Goal: Find specific page/section: Find specific page/section

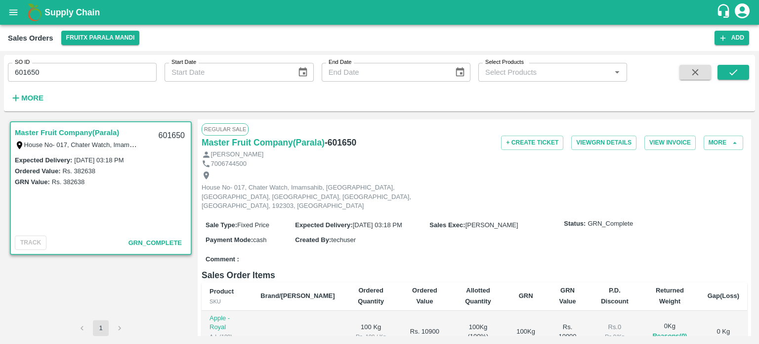
click at [0, 52] on div "SO ID 601650 SO ID Start Date Start Date End Date End Date Select Products Sele…" at bounding box center [379, 197] width 759 height 293
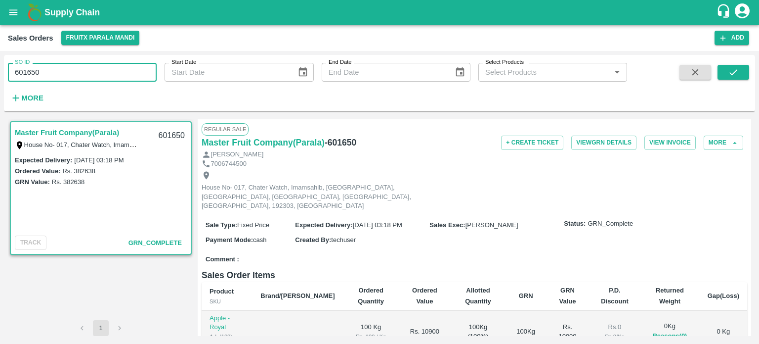
paste input "text"
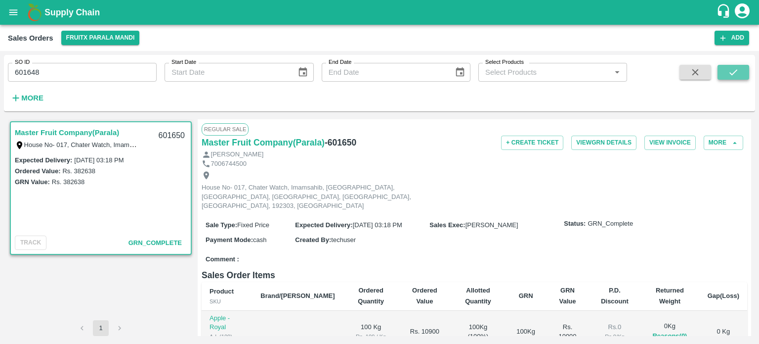
click at [728, 71] on icon "submit" at bounding box center [733, 72] width 11 height 11
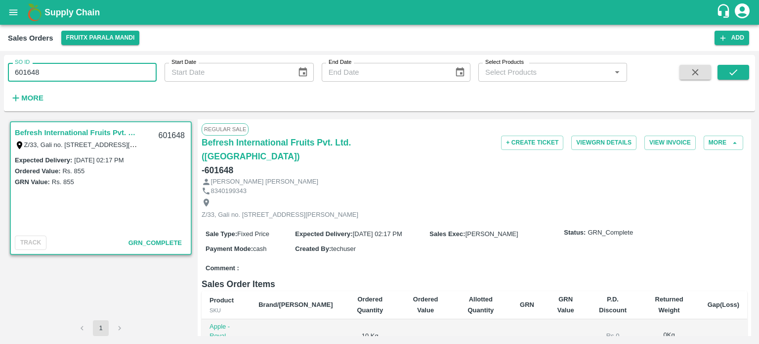
drag, startPoint x: 92, startPoint y: 75, endPoint x: 0, endPoint y: 65, distance: 93.0
click at [0, 65] on div "SO ID 601648 SO ID Start Date Start Date End Date End Date Select Products Sele…" at bounding box center [379, 197] width 759 height 293
paste input "text"
click at [733, 73] on icon "submit" at bounding box center [733, 72] width 11 height 11
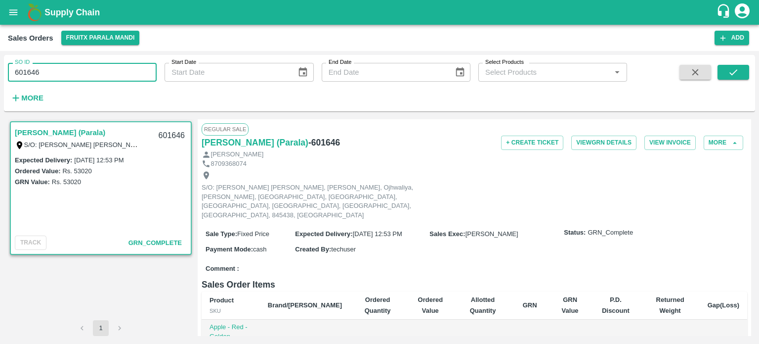
drag, startPoint x: 88, startPoint y: 77, endPoint x: 0, endPoint y: 77, distance: 87.5
click at [0, 77] on div "SO ID 601646 SO ID Start Date Start Date End Date End Date Select Products Sele…" at bounding box center [379, 197] width 759 height 293
paste input "text"
click at [727, 71] on button "submit" at bounding box center [734, 72] width 32 height 15
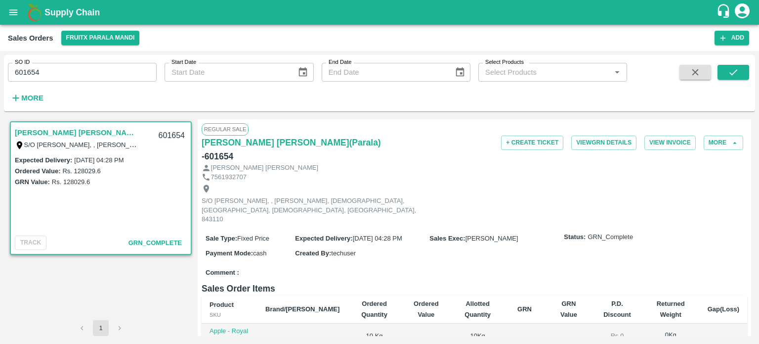
drag, startPoint x: 34, startPoint y: 69, endPoint x: 87, endPoint y: 61, distance: 53.5
click at [79, 64] on input "601654" at bounding box center [82, 72] width 149 height 19
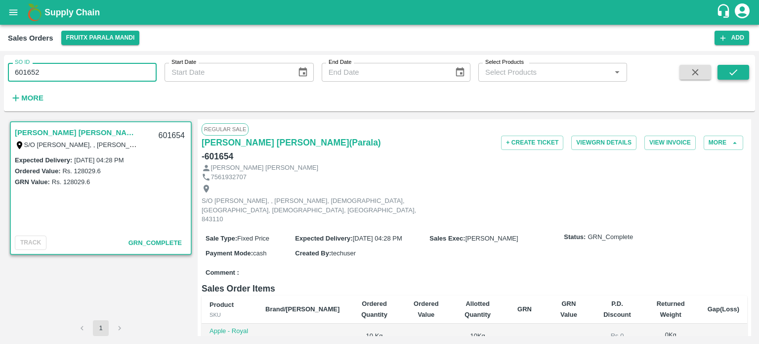
click at [727, 73] on button "submit" at bounding box center [734, 72] width 32 height 15
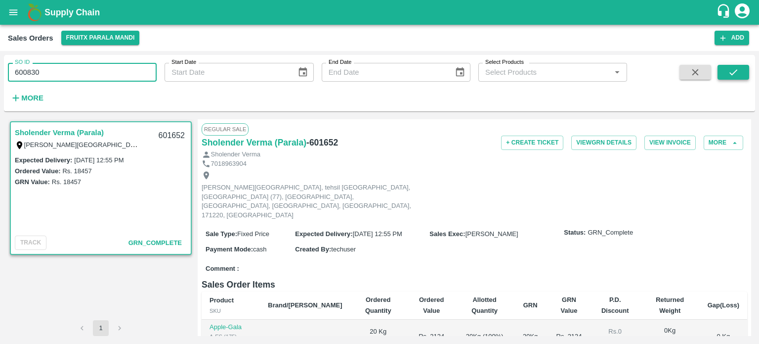
click at [734, 68] on icon "submit" at bounding box center [733, 72] width 11 height 11
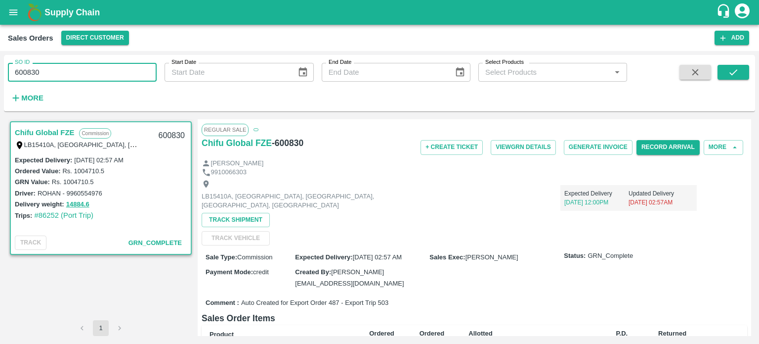
paste input "text"
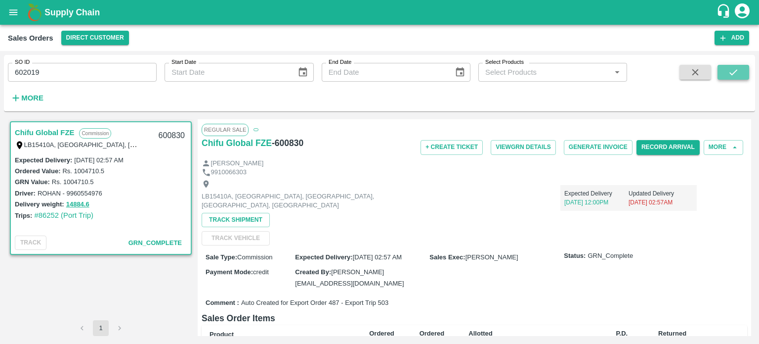
click at [741, 79] on button "submit" at bounding box center [734, 72] width 32 height 15
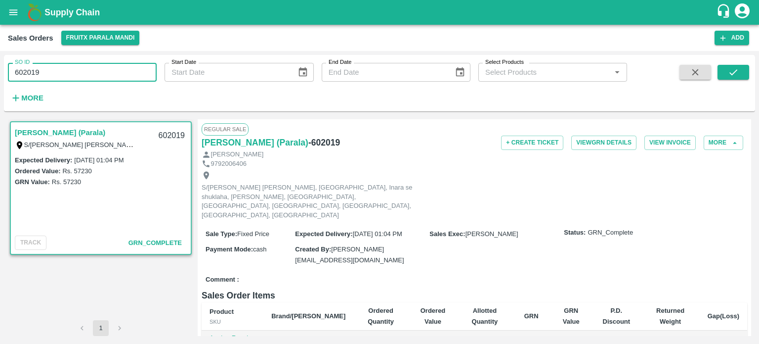
drag, startPoint x: 24, startPoint y: 72, endPoint x: 152, endPoint y: 87, distance: 129.5
click at [152, 88] on div "SO ID 602019 SO ID Start Date Start Date End Date End Date Select Products Sele…" at bounding box center [313, 80] width 627 height 51
click at [732, 77] on icon "submit" at bounding box center [733, 72] width 11 height 11
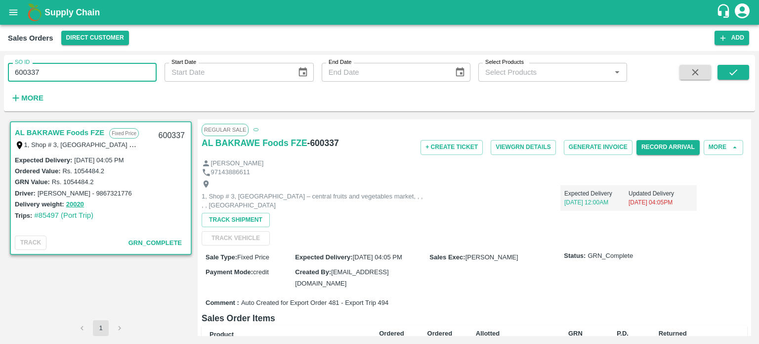
click at [121, 69] on input "600337" at bounding box center [82, 72] width 149 height 19
drag, startPoint x: 21, startPoint y: 71, endPoint x: 111, endPoint y: 68, distance: 89.5
click at [111, 68] on input "600337" at bounding box center [82, 72] width 149 height 19
click at [735, 79] on button "submit" at bounding box center [734, 72] width 32 height 15
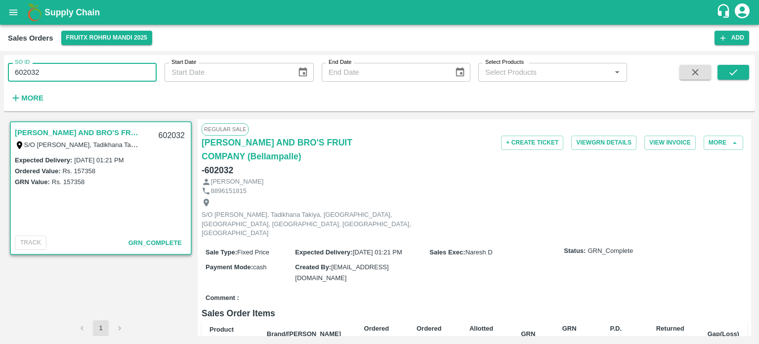
click at [87, 71] on input "602032" at bounding box center [82, 72] width 149 height 19
drag, startPoint x: 30, startPoint y: 71, endPoint x: 83, endPoint y: 69, distance: 52.9
click at [78, 72] on input "602032" at bounding box center [82, 72] width 149 height 19
click at [714, 70] on span at bounding box center [696, 85] width 40 height 41
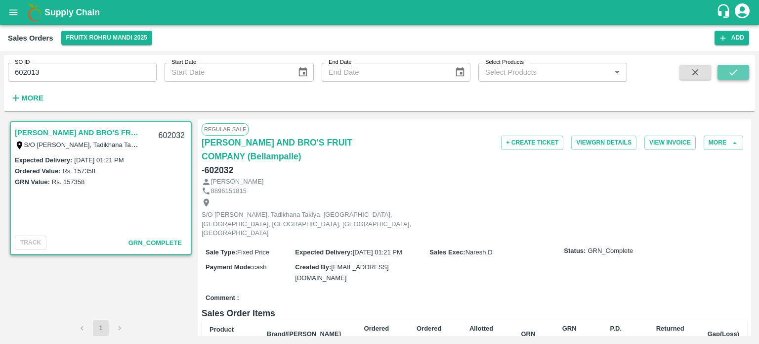
click at [721, 70] on button "submit" at bounding box center [734, 72] width 32 height 15
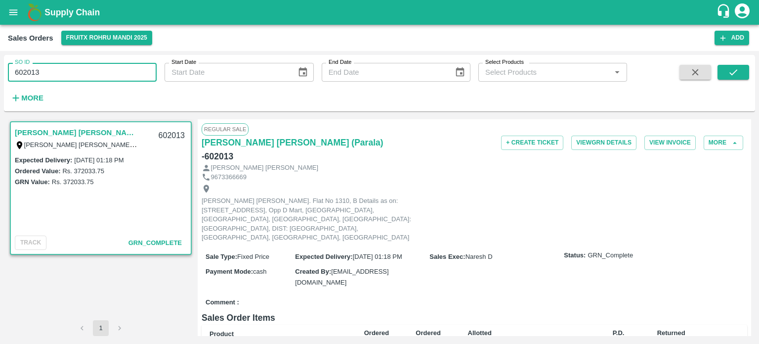
drag, startPoint x: 100, startPoint y: 83, endPoint x: 0, endPoint y: 81, distance: 99.9
click at [0, 81] on div "SO ID 602013 SO ID Start Date Start Date End Date End Date Select Products Sele…" at bounding box center [379, 197] width 759 height 293
paste input "text"
click at [756, 64] on div "SO ID 602012 SO ID Start Date Start Date End Date End Date Select Products Sele…" at bounding box center [379, 197] width 759 height 293
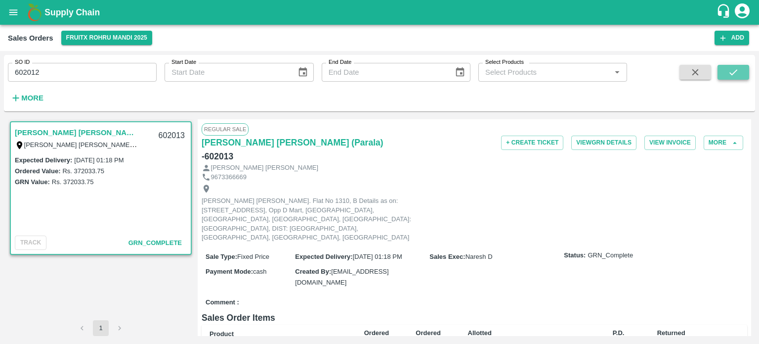
click at [739, 72] on button "submit" at bounding box center [734, 72] width 32 height 15
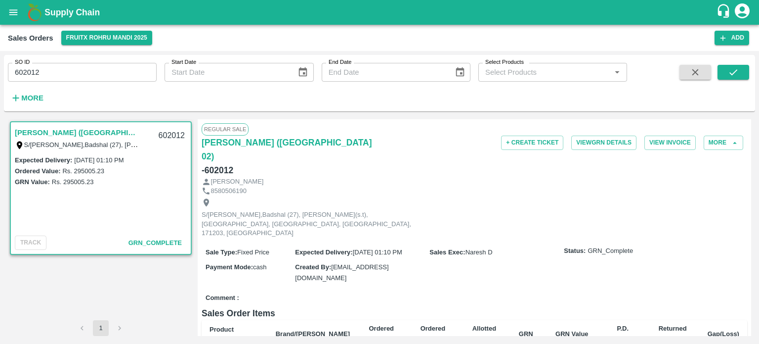
click at [105, 82] on input "602012" at bounding box center [82, 72] width 149 height 19
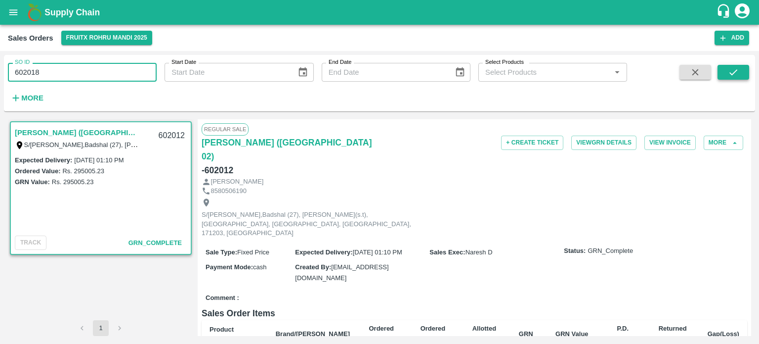
click at [737, 74] on icon "submit" at bounding box center [733, 72] width 11 height 11
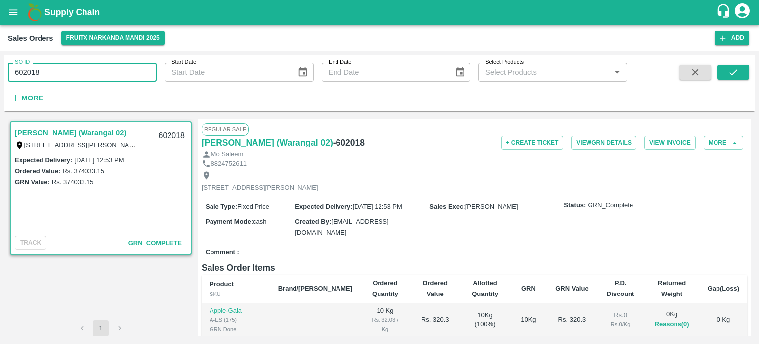
drag, startPoint x: 105, startPoint y: 67, endPoint x: 62, endPoint y: 73, distance: 43.8
click at [105, 67] on input "602018" at bounding box center [82, 72] width 149 height 19
click at [28, 75] on input "602018" at bounding box center [82, 72] width 149 height 19
drag, startPoint x: 24, startPoint y: 69, endPoint x: 132, endPoint y: 77, distance: 108.6
click at [130, 80] on input "602018" at bounding box center [82, 72] width 149 height 19
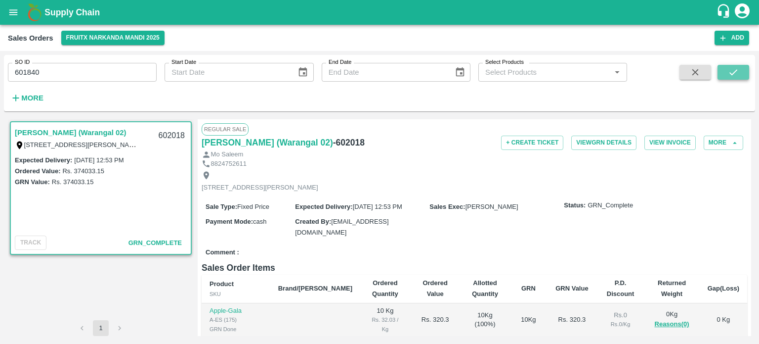
click at [727, 75] on button "submit" at bounding box center [734, 72] width 32 height 15
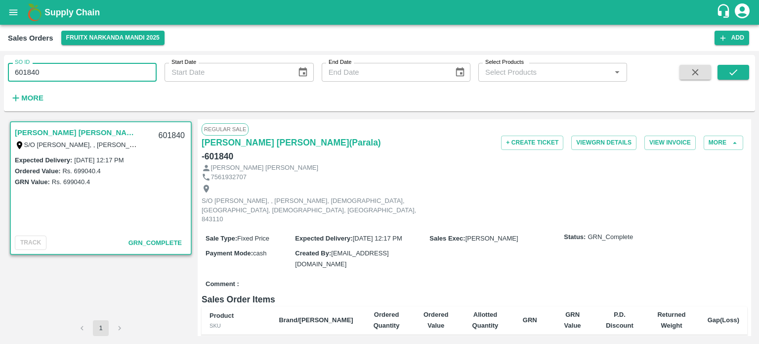
paste input "text"
click at [743, 68] on button "submit" at bounding box center [734, 72] width 32 height 15
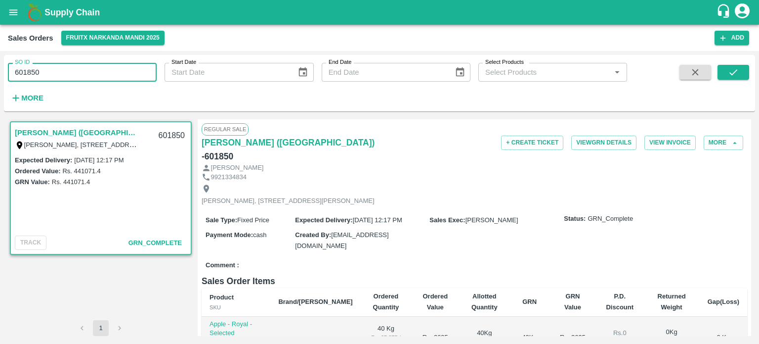
click at [35, 71] on input "601850" at bounding box center [82, 72] width 149 height 19
click at [72, 74] on input "601807" at bounding box center [82, 72] width 149 height 19
drag, startPoint x: 32, startPoint y: 68, endPoint x: 156, endPoint y: 62, distance: 124.7
click at [156, 62] on div "SO ID 601807 SO ID" at bounding box center [78, 68] width 157 height 27
click at [745, 77] on button "submit" at bounding box center [734, 72] width 32 height 15
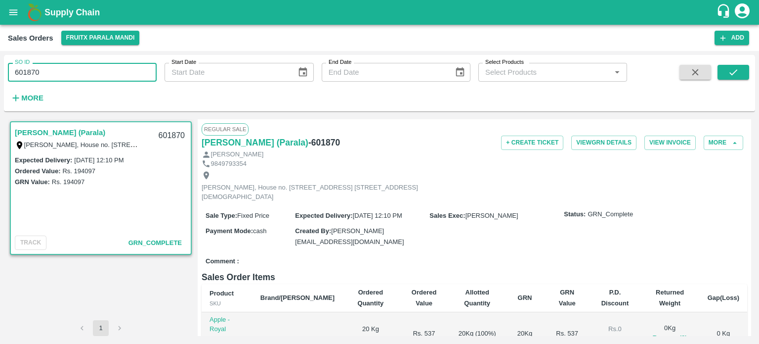
click at [131, 72] on input "601870" at bounding box center [82, 72] width 149 height 19
drag, startPoint x: 32, startPoint y: 68, endPoint x: 147, endPoint y: 63, distance: 115.8
click at [146, 65] on input "601870" at bounding box center [82, 72] width 149 height 19
click at [726, 77] on button "submit" at bounding box center [734, 72] width 32 height 15
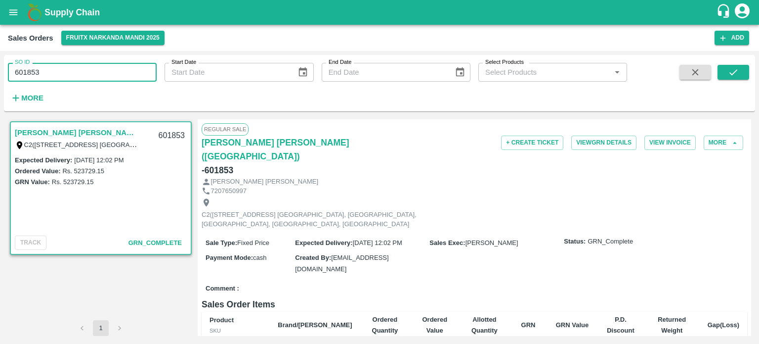
click at [83, 69] on input "601853" at bounding box center [82, 72] width 149 height 19
drag, startPoint x: 70, startPoint y: 69, endPoint x: 77, endPoint y: 67, distance: 7.6
click at [77, 67] on input "601853" at bounding box center [82, 72] width 149 height 19
click at [77, 66] on input "60186" at bounding box center [82, 72] width 149 height 19
click at [734, 68] on icon "submit" at bounding box center [733, 72] width 11 height 11
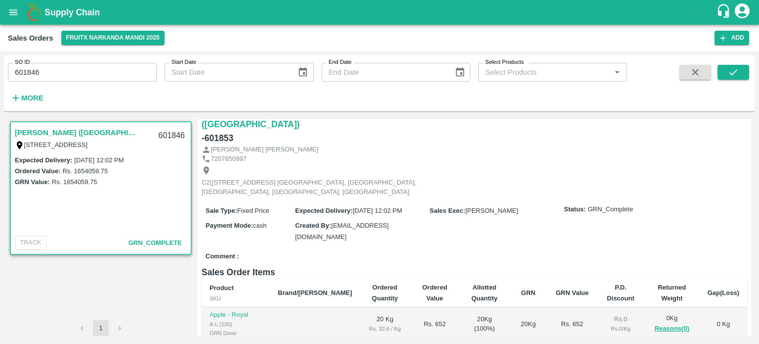
scroll to position [49, 0]
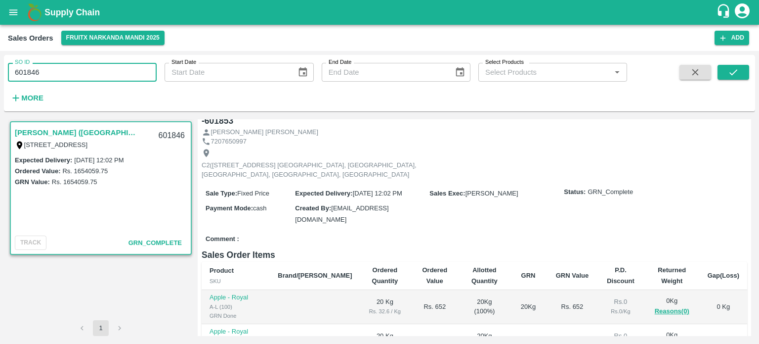
click at [117, 62] on div "SO ID 601846 SO ID" at bounding box center [78, 68] width 157 height 27
drag, startPoint x: 87, startPoint y: 73, endPoint x: 147, endPoint y: 68, distance: 60.0
click at [148, 72] on input "601846" at bounding box center [82, 72] width 149 height 19
click at [728, 77] on button "submit" at bounding box center [734, 72] width 32 height 15
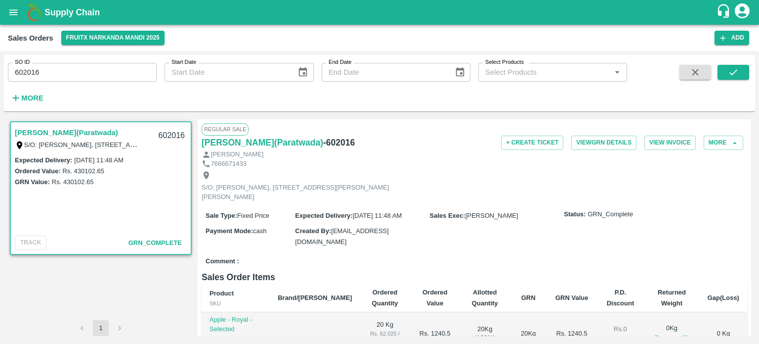
click at [34, 71] on input "602016" at bounding box center [82, 72] width 149 height 19
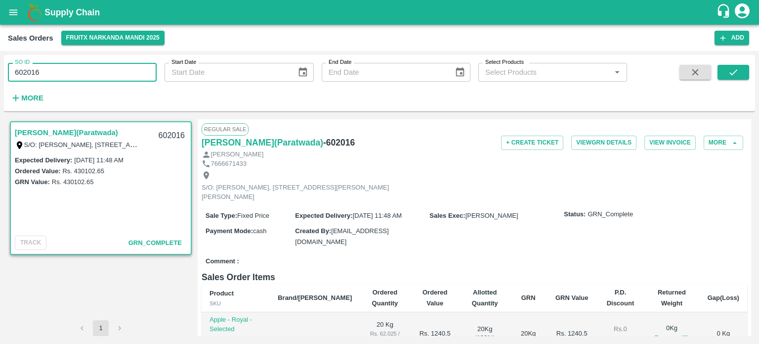
drag, startPoint x: 32, startPoint y: 69, endPoint x: 92, endPoint y: 61, distance: 61.4
click at [92, 61] on div "SO ID 602016 SO ID" at bounding box center [78, 68] width 157 height 27
click at [717, 76] on div at bounding box center [719, 85] width 62 height 41
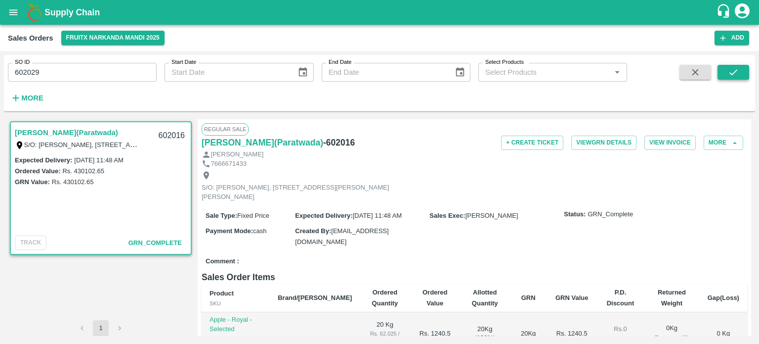
click at [730, 75] on icon "submit" at bounding box center [733, 72] width 11 height 11
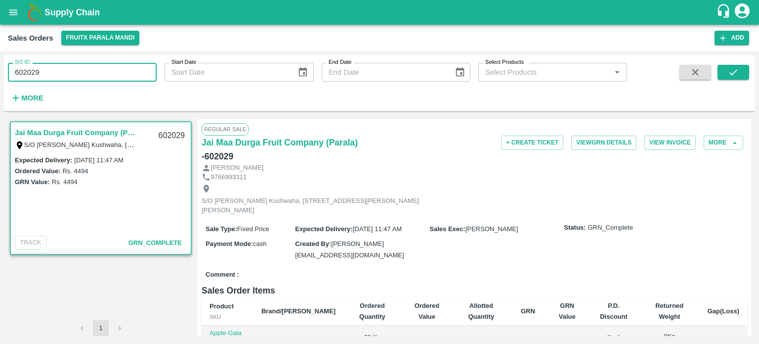
drag, startPoint x: 23, startPoint y: 69, endPoint x: 103, endPoint y: 63, distance: 80.8
click at [103, 63] on input "602029" at bounding box center [82, 72] width 149 height 19
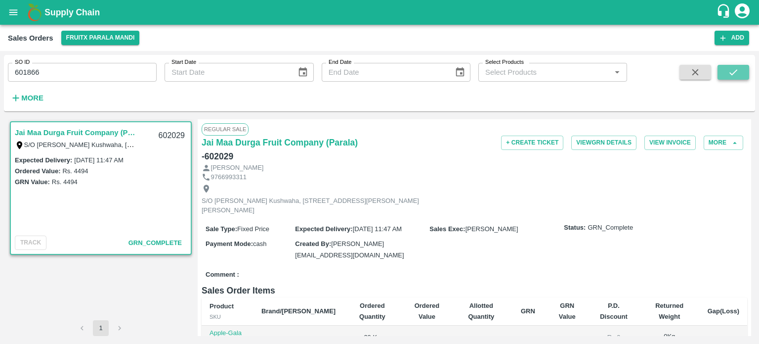
click at [735, 75] on icon "submit" at bounding box center [733, 72] width 11 height 11
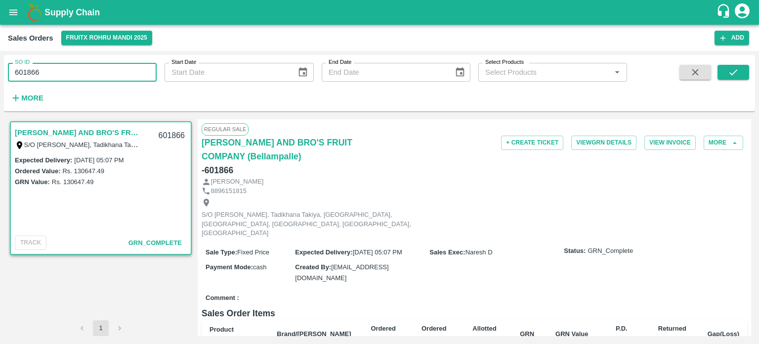
click at [64, 69] on input "601866" at bounding box center [82, 72] width 149 height 19
drag, startPoint x: 32, startPoint y: 71, endPoint x: 107, endPoint y: 64, distance: 75.9
click at [106, 64] on input "601866" at bounding box center [82, 72] width 149 height 19
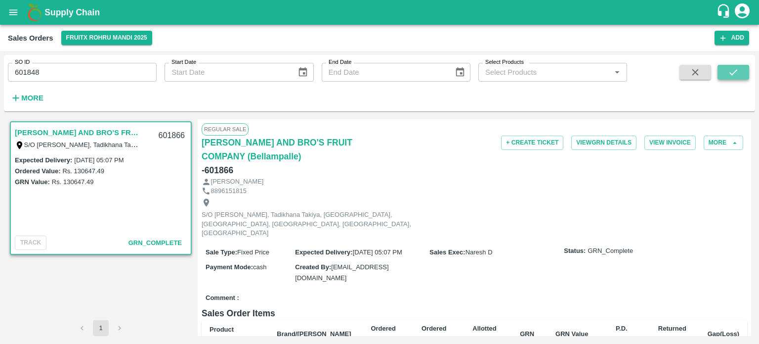
click at [736, 77] on icon "submit" at bounding box center [733, 72] width 11 height 11
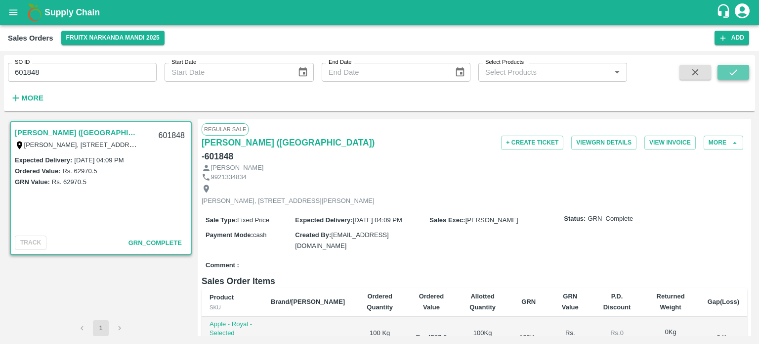
click at [735, 77] on icon "submit" at bounding box center [733, 72] width 11 height 11
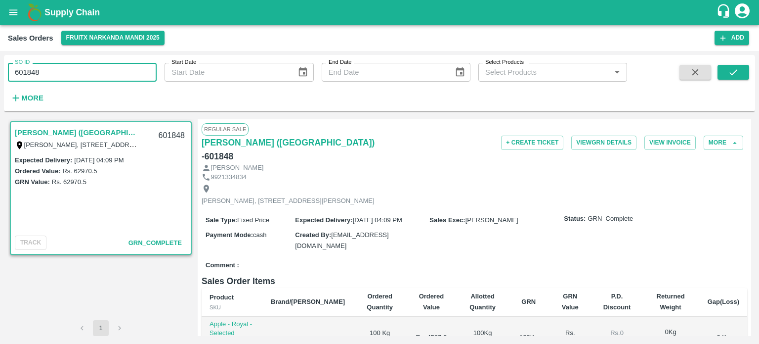
click at [41, 73] on input "601848" at bounding box center [82, 72] width 149 height 19
drag, startPoint x: 23, startPoint y: 71, endPoint x: 155, endPoint y: 73, distance: 131.5
click at [155, 73] on input "601848" at bounding box center [82, 72] width 149 height 19
click at [740, 77] on button "submit" at bounding box center [734, 72] width 32 height 15
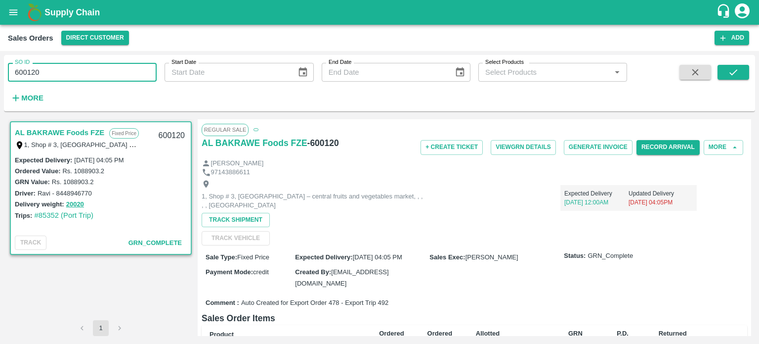
paste input "text"
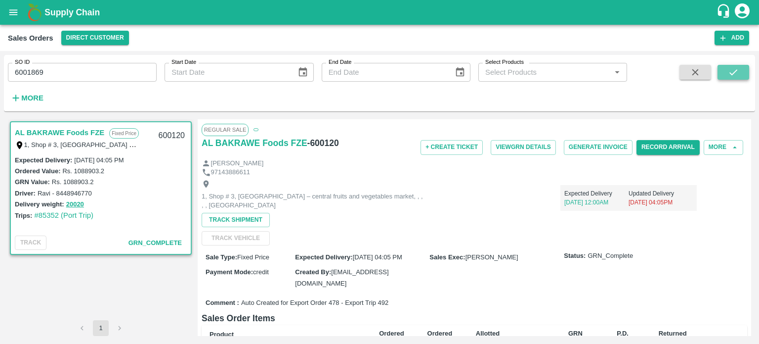
click at [732, 72] on icon "submit" at bounding box center [733, 72] width 11 height 11
click at [24, 75] on input "6001869" at bounding box center [82, 72] width 149 height 19
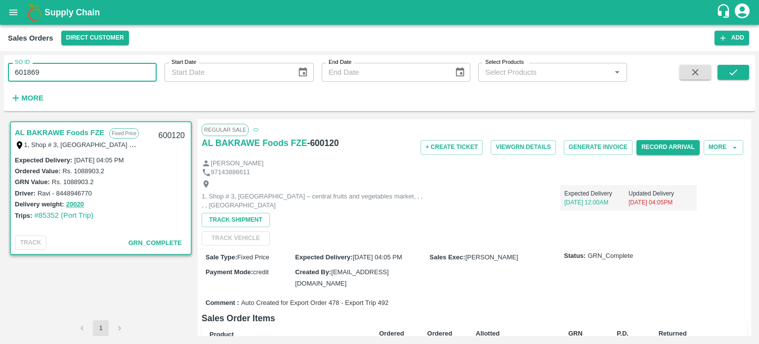
drag, startPoint x: 728, startPoint y: 74, endPoint x: 682, endPoint y: 108, distance: 57.9
click at [728, 73] on icon "submit" at bounding box center [733, 72] width 11 height 11
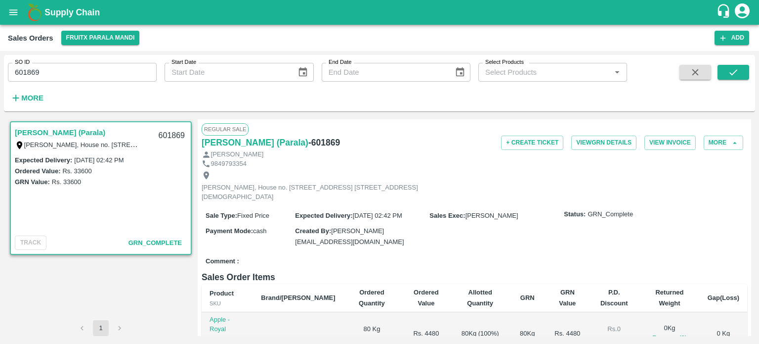
click at [96, 74] on input "601869" at bounding box center [82, 72] width 149 height 19
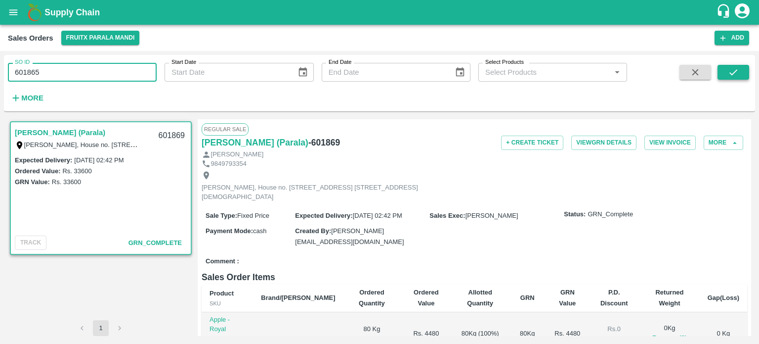
click at [722, 75] on button "submit" at bounding box center [734, 72] width 32 height 15
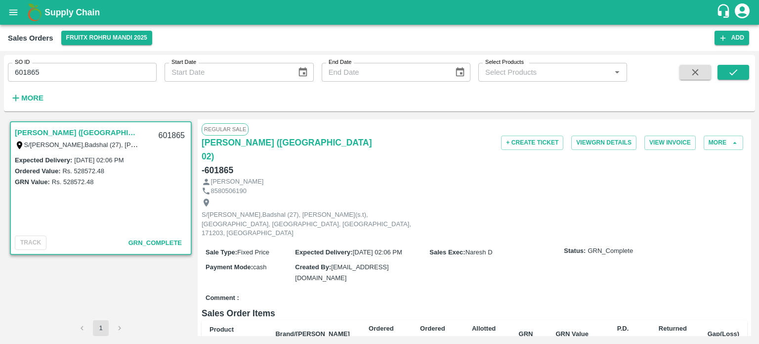
click at [115, 70] on input "601865" at bounding box center [82, 72] width 149 height 19
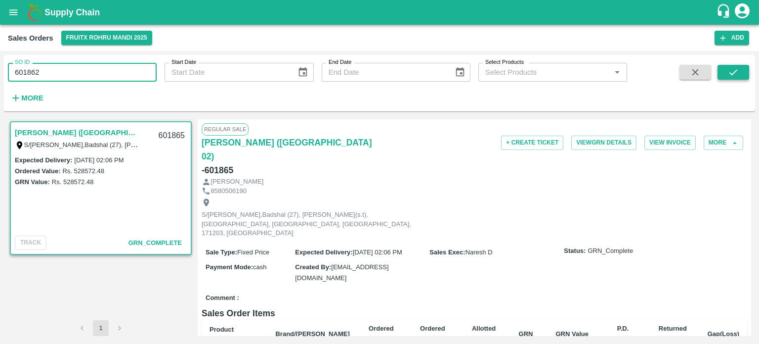
click at [736, 73] on icon "submit" at bounding box center [733, 72] width 11 height 11
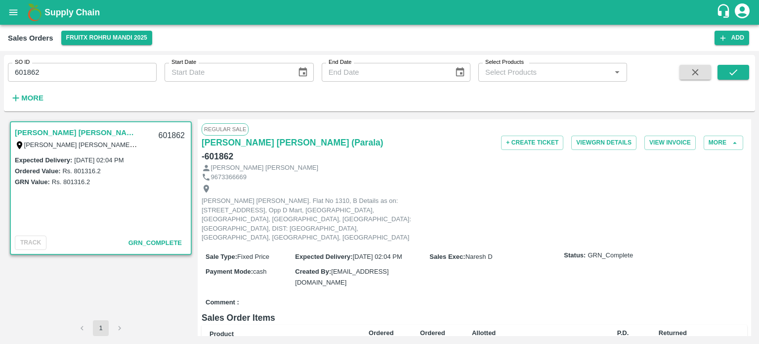
click at [22, 71] on input "601862" at bounding box center [82, 72] width 149 height 19
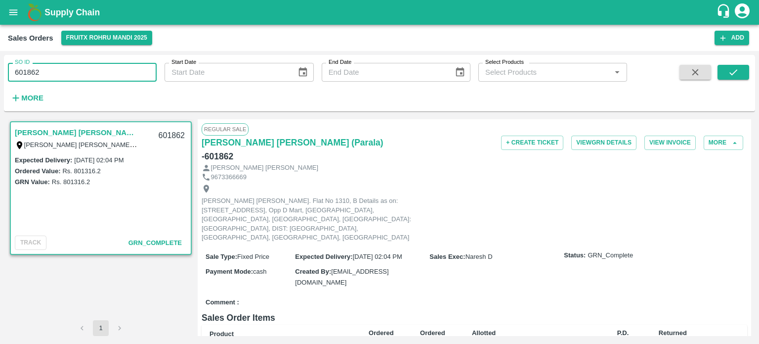
drag, startPoint x: 22, startPoint y: 70, endPoint x: 131, endPoint y: 59, distance: 109.8
click at [131, 59] on div "SO ID 601862 SO ID" at bounding box center [78, 68] width 157 height 27
click at [732, 65] on button "submit" at bounding box center [734, 72] width 32 height 15
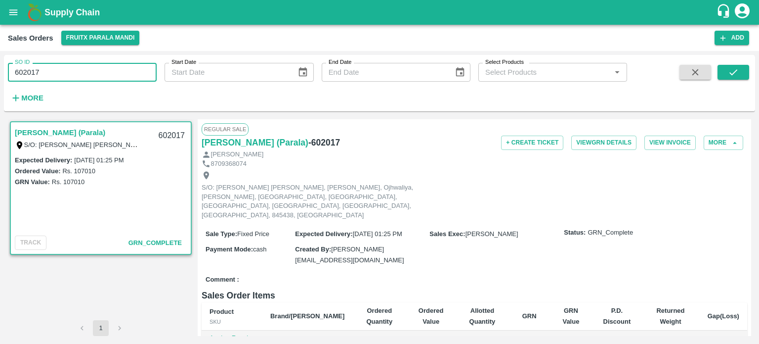
click at [89, 73] on input "602017" at bounding box center [82, 72] width 149 height 19
drag, startPoint x: 23, startPoint y: 68, endPoint x: 101, endPoint y: 59, distance: 78.7
click at [101, 59] on div "SO ID 602017 SO ID" at bounding box center [78, 68] width 157 height 27
click at [726, 69] on button "submit" at bounding box center [734, 72] width 32 height 15
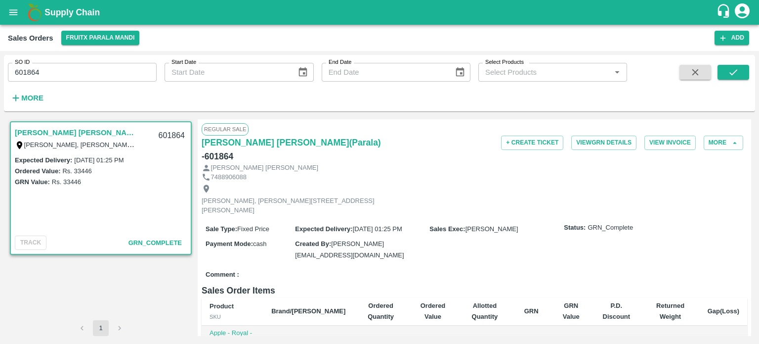
click at [58, 74] on input "601864" at bounding box center [82, 72] width 149 height 19
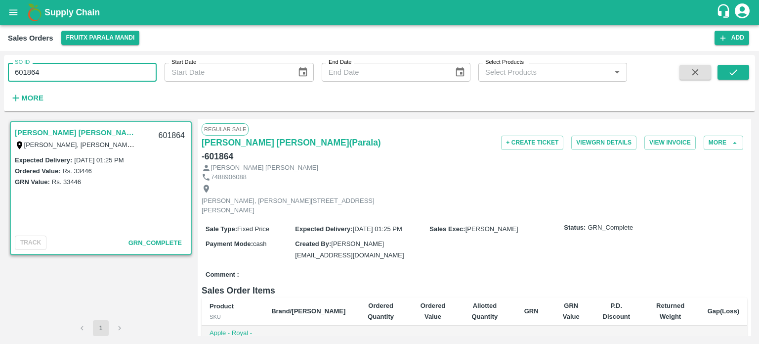
drag, startPoint x: 23, startPoint y: 69, endPoint x: 137, endPoint y: 61, distance: 114.5
click at [137, 61] on div "SO ID 601864 SO ID" at bounding box center [78, 68] width 157 height 27
click at [732, 65] on button "submit" at bounding box center [734, 72] width 32 height 15
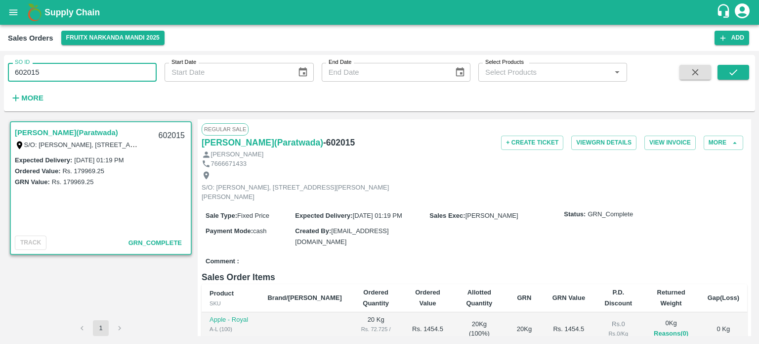
click at [120, 61] on div "SO ID 602015 SO ID" at bounding box center [78, 68] width 157 height 27
drag, startPoint x: 31, startPoint y: 68, endPoint x: 107, endPoint y: 71, distance: 76.2
click at [107, 71] on input "602015" at bounding box center [82, 72] width 149 height 19
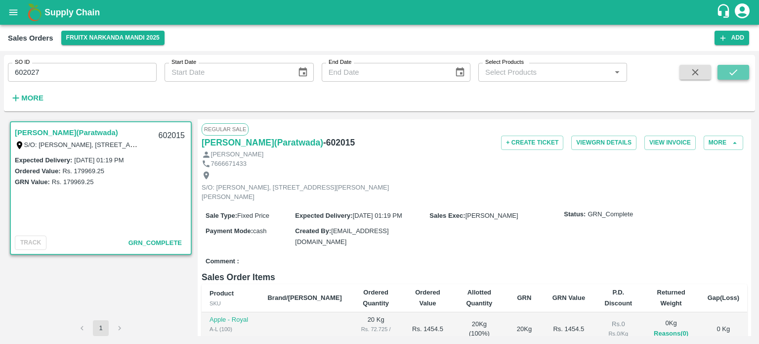
click at [728, 74] on icon "submit" at bounding box center [733, 72] width 11 height 11
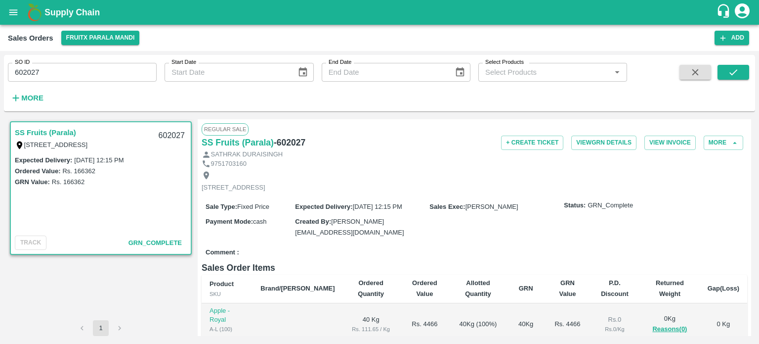
click at [88, 72] on input "602027" at bounding box center [82, 72] width 149 height 19
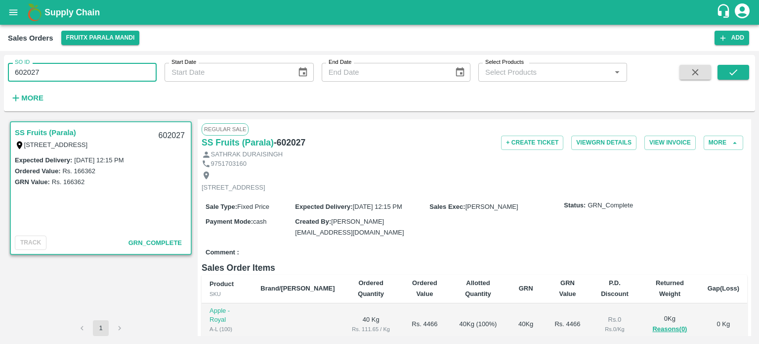
click at [89, 71] on input "602027" at bounding box center [82, 72] width 149 height 19
click at [732, 70] on icon "submit" at bounding box center [733, 72] width 11 height 11
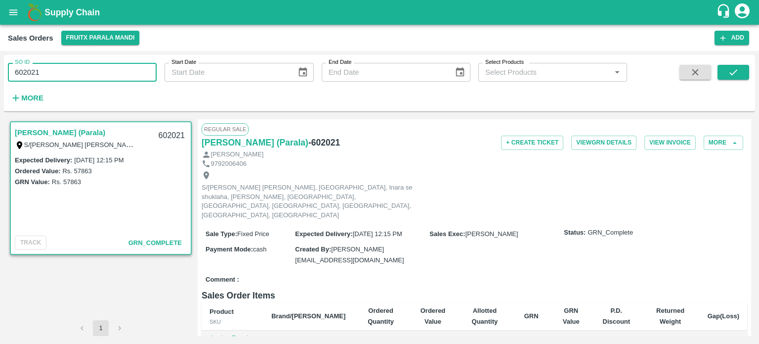
click at [45, 75] on input "602021" at bounding box center [82, 72] width 149 height 19
drag, startPoint x: 24, startPoint y: 71, endPoint x: 94, endPoint y: 73, distance: 70.7
click at [94, 73] on input "602021" at bounding box center [82, 72] width 149 height 19
click at [728, 81] on span at bounding box center [734, 85] width 32 height 41
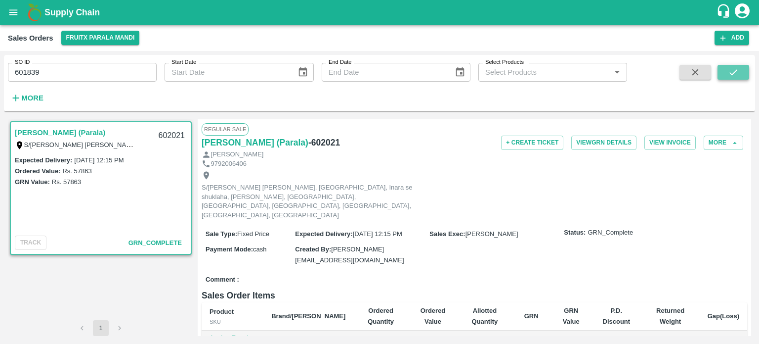
click at [731, 78] on button "submit" at bounding box center [734, 72] width 32 height 15
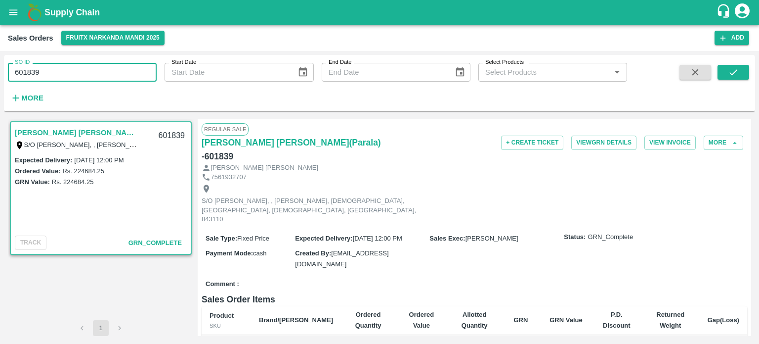
click at [111, 63] on input "601839" at bounding box center [82, 72] width 149 height 19
drag, startPoint x: 31, startPoint y: 73, endPoint x: 92, endPoint y: 67, distance: 61.1
click at [91, 68] on input "601839" at bounding box center [82, 72] width 149 height 19
click at [725, 70] on button "submit" at bounding box center [734, 72] width 32 height 15
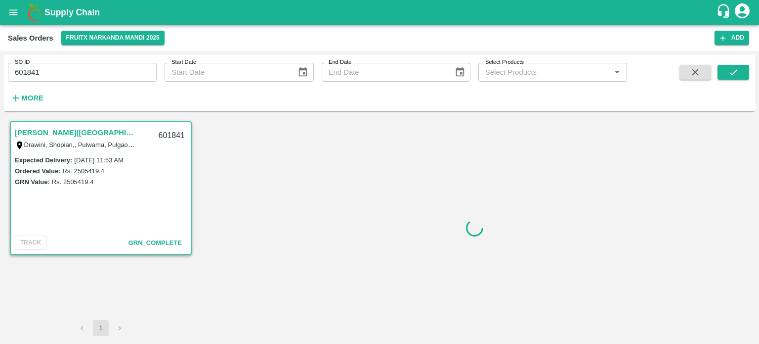
click at [105, 70] on input "601841" at bounding box center [82, 72] width 149 height 19
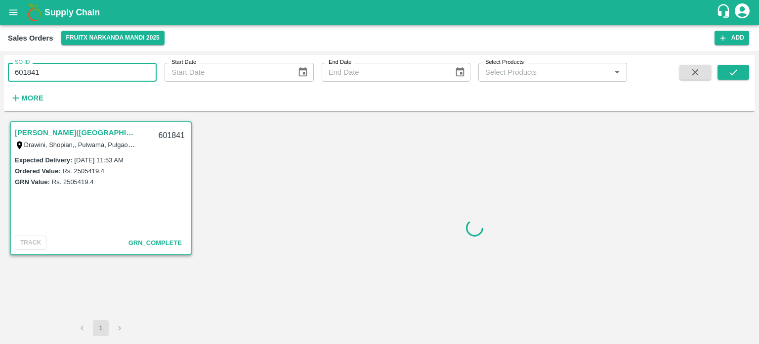
drag, startPoint x: 22, startPoint y: 69, endPoint x: 123, endPoint y: 56, distance: 101.6
click at [123, 56] on div "SO ID 601841 SO ID" at bounding box center [78, 68] width 157 height 27
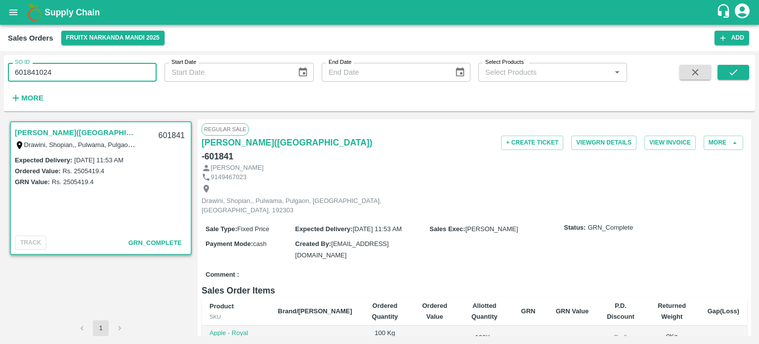
click at [113, 72] on input "601841024" at bounding box center [82, 72] width 149 height 19
click at [74, 75] on input "601841024" at bounding box center [82, 72] width 149 height 19
drag, startPoint x: 23, startPoint y: 71, endPoint x: 114, endPoint y: 71, distance: 90.9
click at [115, 74] on input "601841024" at bounding box center [82, 72] width 149 height 19
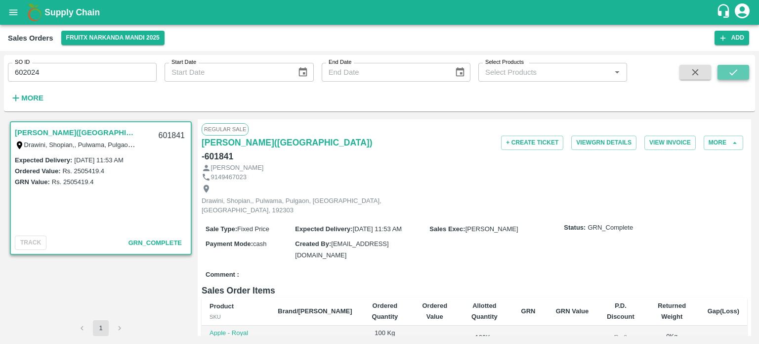
click at [734, 77] on icon "submit" at bounding box center [733, 72] width 11 height 11
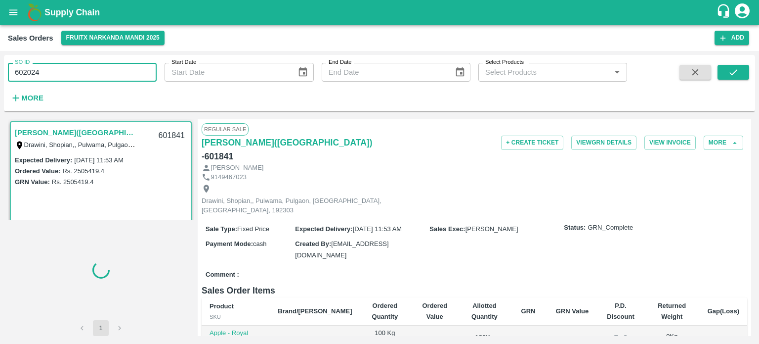
click at [83, 72] on input "602024" at bounding box center [82, 72] width 149 height 19
drag, startPoint x: 25, startPoint y: 70, endPoint x: 101, endPoint y: 76, distance: 76.8
click at [99, 78] on input "602024" at bounding box center [82, 72] width 149 height 19
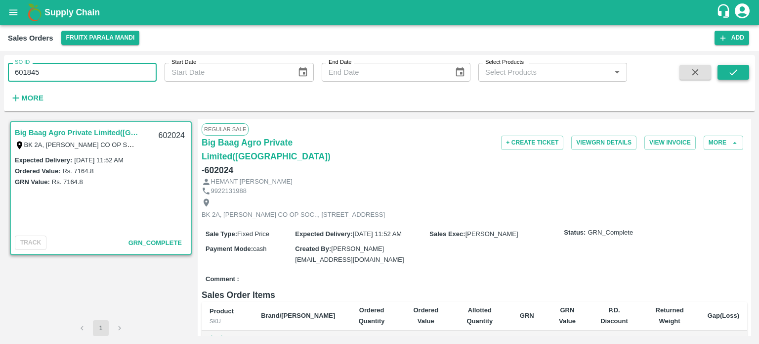
click at [730, 71] on icon "submit" at bounding box center [733, 72] width 11 height 11
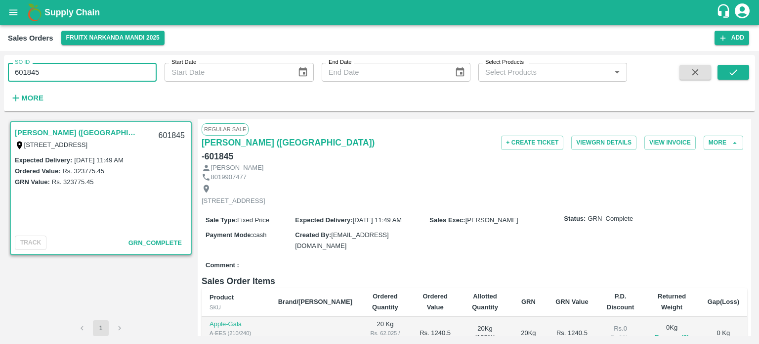
click at [84, 77] on input "601845" at bounding box center [82, 72] width 149 height 19
click at [115, 80] on input "601847" at bounding box center [82, 72] width 149 height 19
drag, startPoint x: 724, startPoint y: 74, endPoint x: 706, endPoint y: 82, distance: 19.3
click at [724, 74] on button "submit" at bounding box center [734, 72] width 32 height 15
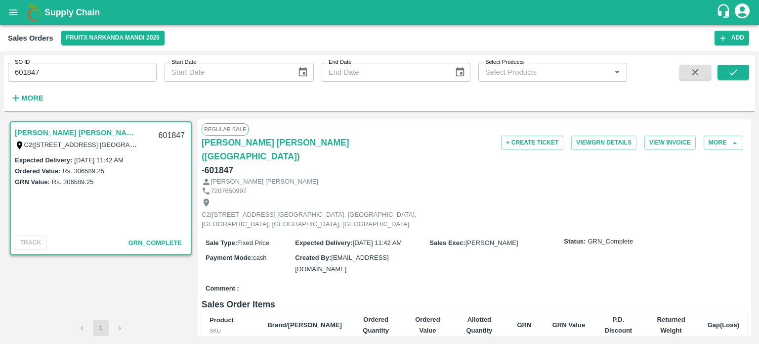
click at [103, 81] on input "601847" at bounding box center [82, 72] width 149 height 19
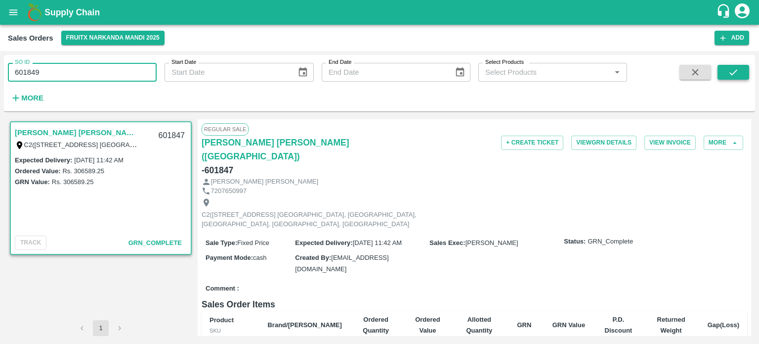
click at [743, 75] on button "submit" at bounding box center [734, 72] width 32 height 15
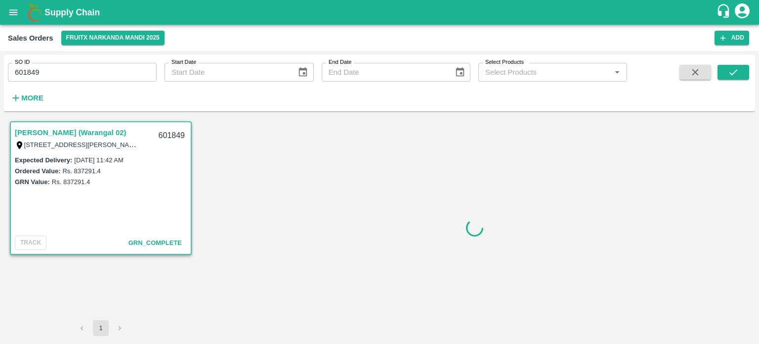
click at [67, 63] on input "601849" at bounding box center [82, 72] width 149 height 19
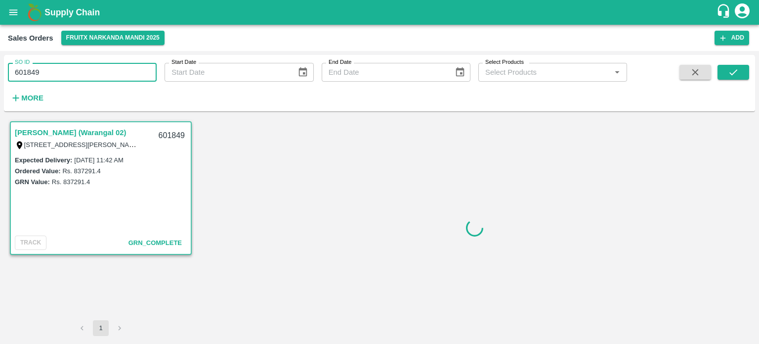
drag, startPoint x: 23, startPoint y: 71, endPoint x: 141, endPoint y: 53, distance: 120.0
click at [141, 53] on div "SO ID 601849 SO ID Start Date Start Date End Date End Date Select Products Sele…" at bounding box center [379, 197] width 759 height 293
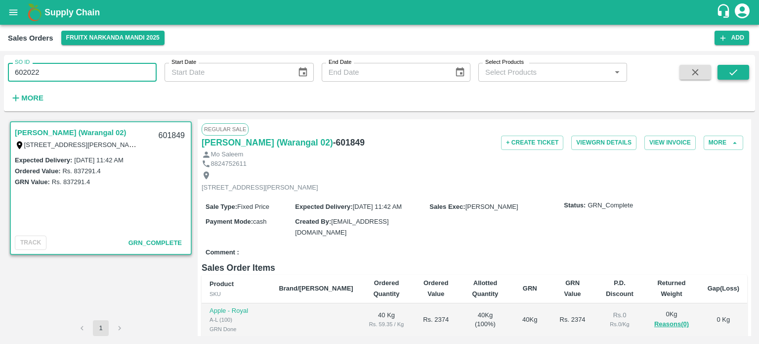
click at [720, 72] on button "submit" at bounding box center [734, 72] width 32 height 15
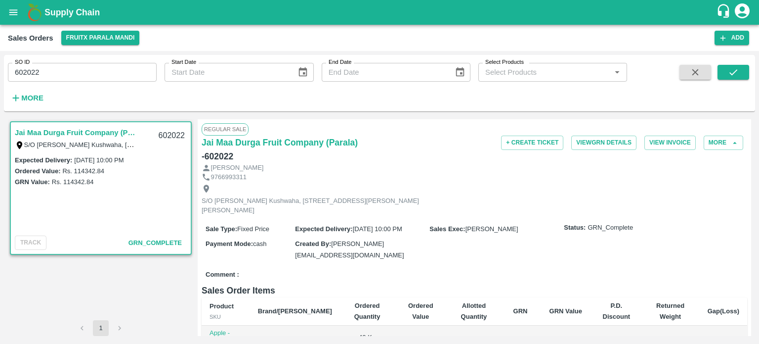
click at [113, 67] on input "602022" at bounding box center [82, 72] width 149 height 19
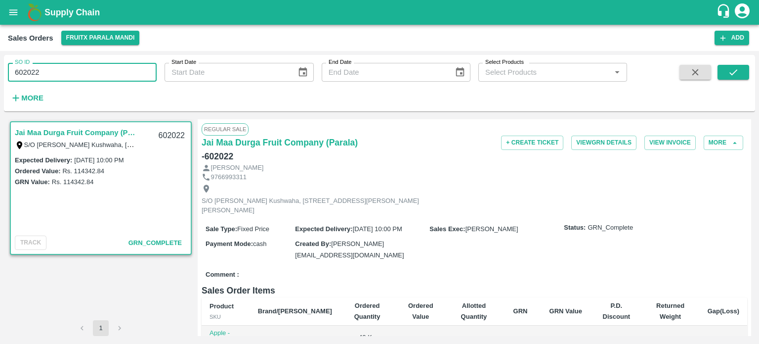
drag, startPoint x: 24, startPoint y: 67, endPoint x: 71, endPoint y: 68, distance: 47.0
click at [69, 69] on input "602022" at bounding box center [82, 72] width 149 height 19
click at [729, 75] on icon "submit" at bounding box center [733, 72] width 11 height 11
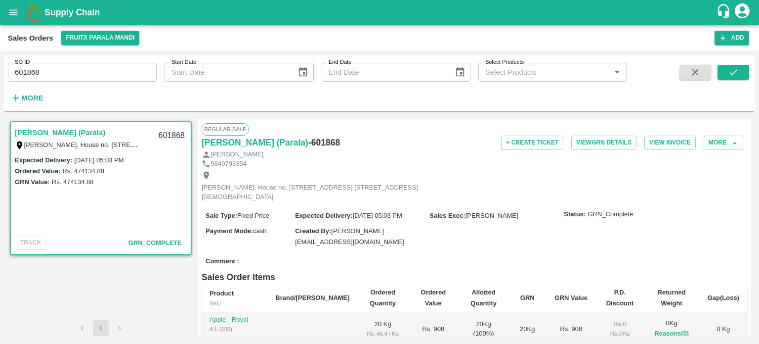
click at [141, 60] on div "SO ID 601868 SO ID" at bounding box center [78, 68] width 157 height 27
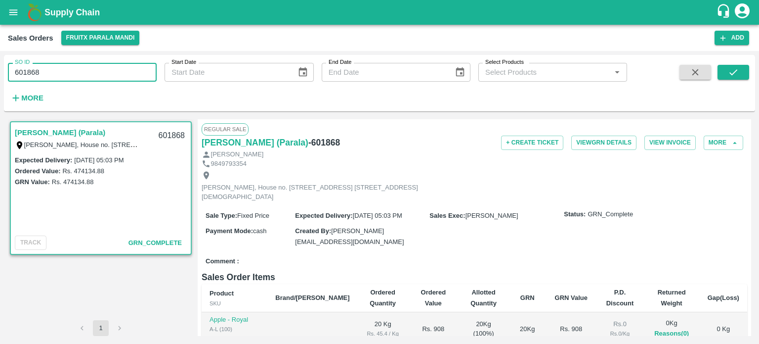
drag, startPoint x: 22, startPoint y: 69, endPoint x: 82, endPoint y: 74, distance: 60.0
click at [82, 74] on input "601868" at bounding box center [82, 72] width 149 height 19
click at [736, 71] on icon "submit" at bounding box center [734, 72] width 8 height 6
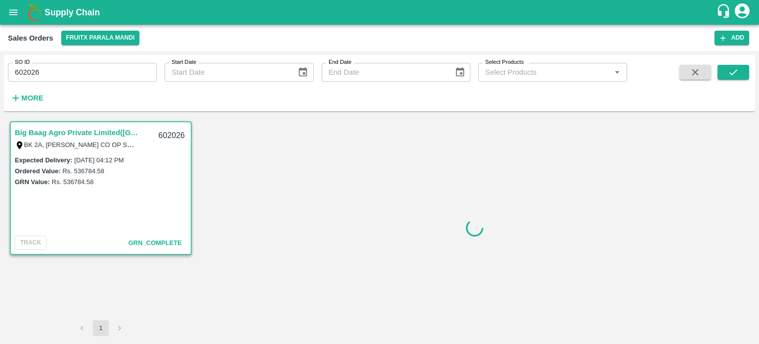
click at [87, 74] on input "602026" at bounding box center [82, 72] width 149 height 19
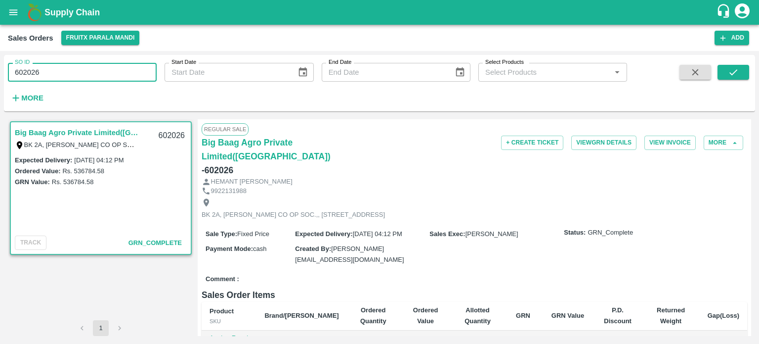
drag, startPoint x: 22, startPoint y: 67, endPoint x: 87, endPoint y: 70, distance: 65.3
click at [87, 70] on input "602026" at bounding box center [82, 72] width 149 height 19
click at [732, 79] on button "submit" at bounding box center [734, 72] width 32 height 15
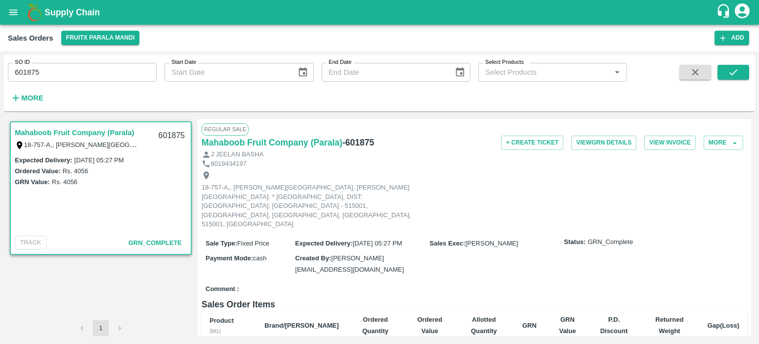
click at [91, 66] on input "601875" at bounding box center [82, 72] width 149 height 19
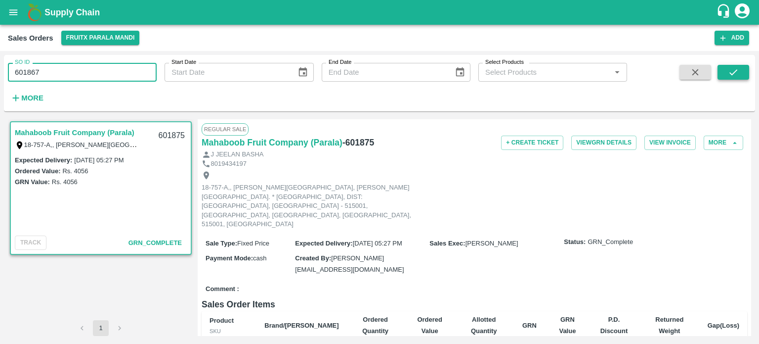
click at [725, 78] on button "submit" at bounding box center [734, 72] width 32 height 15
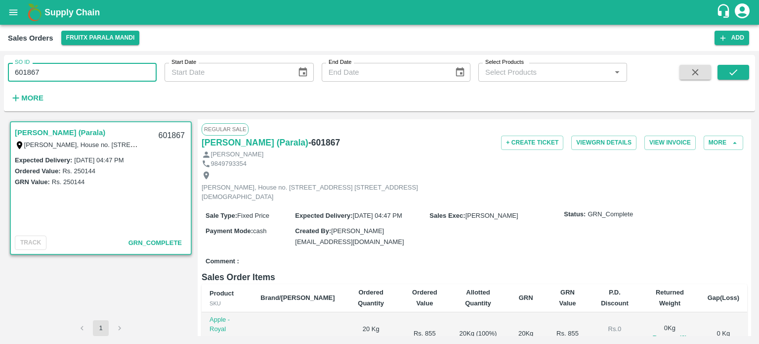
click at [81, 66] on input "601867" at bounding box center [82, 72] width 149 height 19
drag, startPoint x: 27, startPoint y: 70, endPoint x: 80, endPoint y: 77, distance: 53.3
click at [80, 77] on input "601867" at bounding box center [82, 72] width 149 height 19
click at [724, 74] on button "submit" at bounding box center [734, 72] width 32 height 15
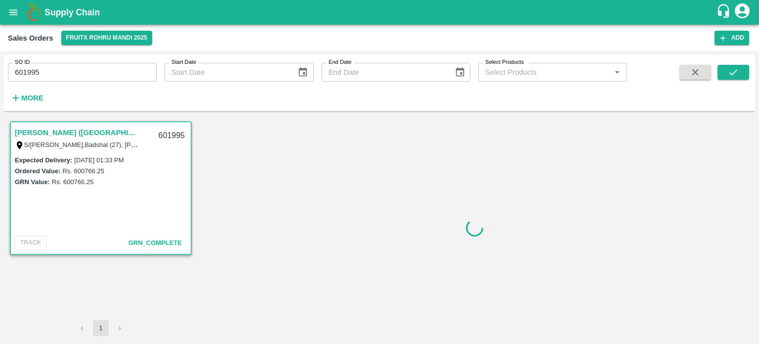
click at [83, 65] on input "601995" at bounding box center [82, 72] width 149 height 19
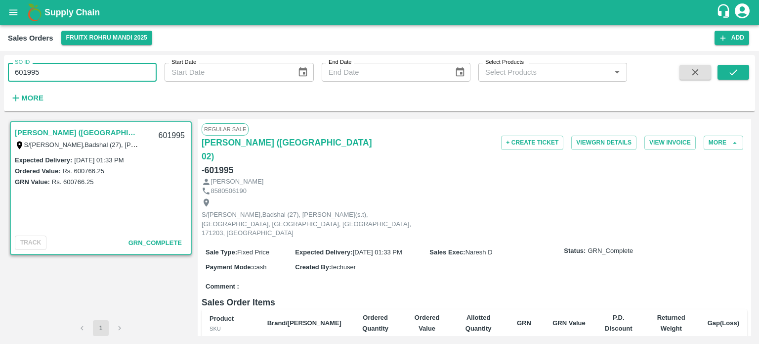
click at [83, 65] on input "601995" at bounding box center [82, 72] width 149 height 19
drag, startPoint x: 28, startPoint y: 67, endPoint x: 87, endPoint y: 66, distance: 59.8
click at [87, 66] on input "601995" at bounding box center [82, 72] width 149 height 19
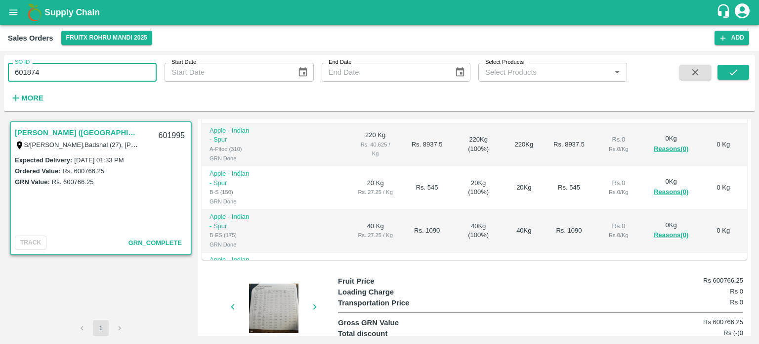
scroll to position [198, 0]
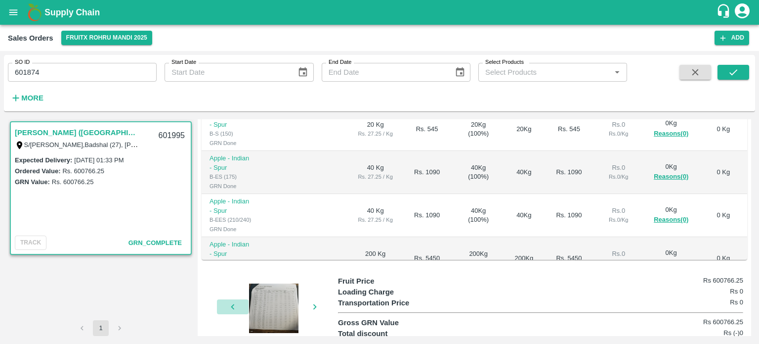
click at [231, 301] on icon "button" at bounding box center [232, 306] width 11 height 11
click at [277, 283] on div at bounding box center [274, 307] width 74 height 49
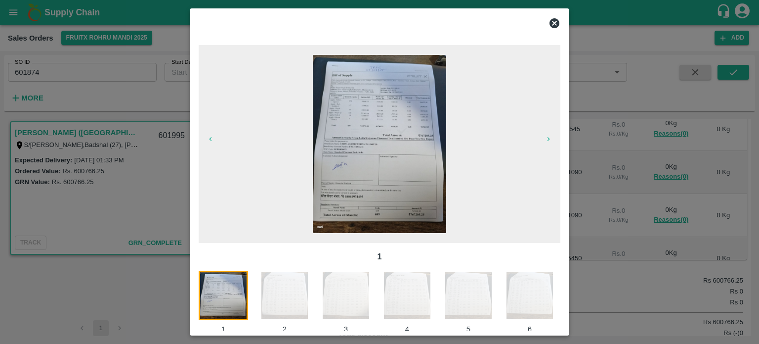
click at [556, 23] on icon at bounding box center [555, 23] width 10 height 10
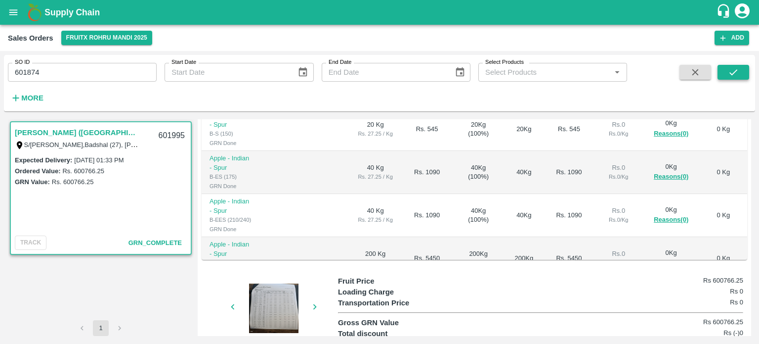
click at [732, 75] on icon "submit" at bounding box center [733, 72] width 11 height 11
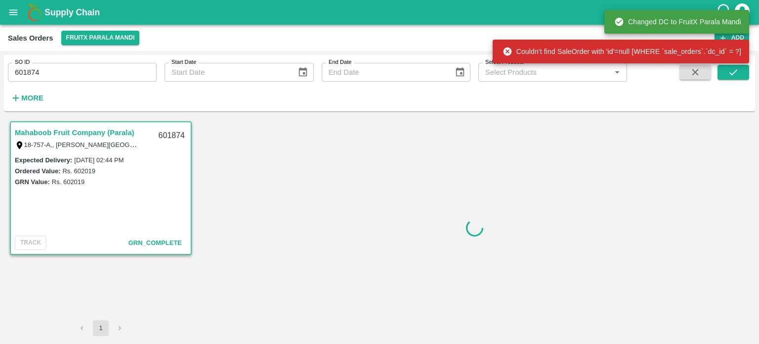
click at [94, 73] on input "601874" at bounding box center [82, 72] width 149 height 19
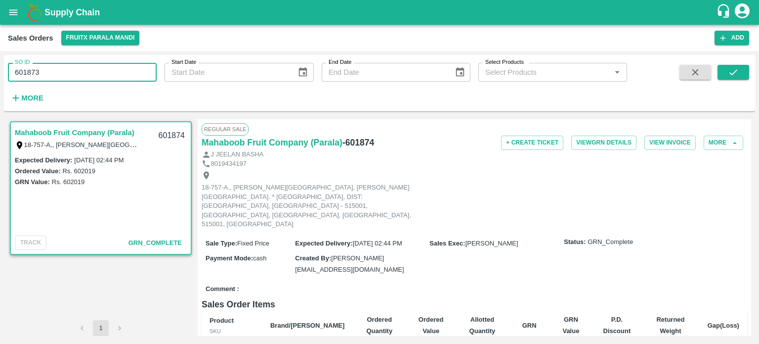
drag, startPoint x: 728, startPoint y: 77, endPoint x: 714, endPoint y: 77, distance: 13.8
click at [728, 77] on icon "submit" at bounding box center [733, 72] width 11 height 11
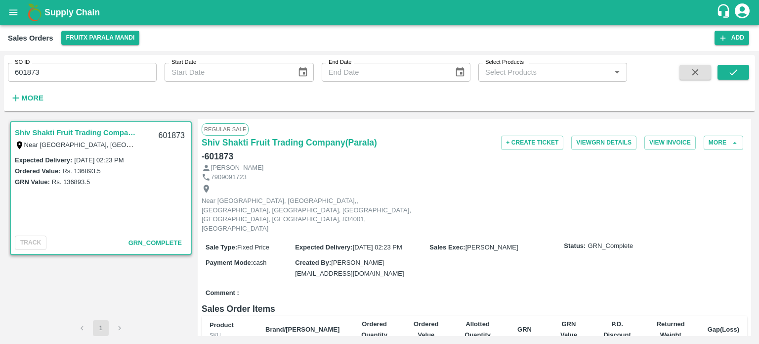
click at [39, 67] on input "601873" at bounding box center [82, 72] width 149 height 19
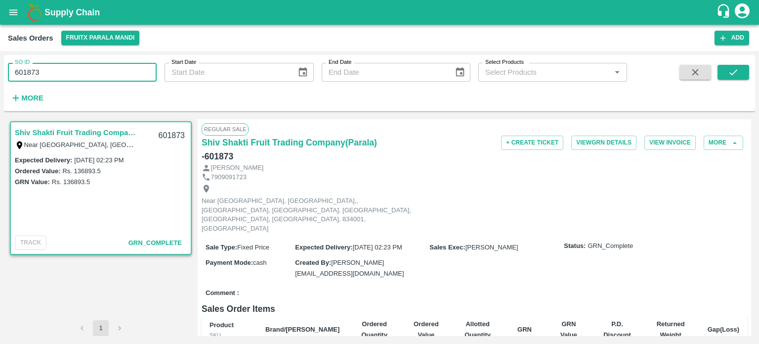
click at [35, 69] on input "601873" at bounding box center [82, 72] width 149 height 19
click at [728, 75] on icon "submit" at bounding box center [733, 72] width 11 height 11
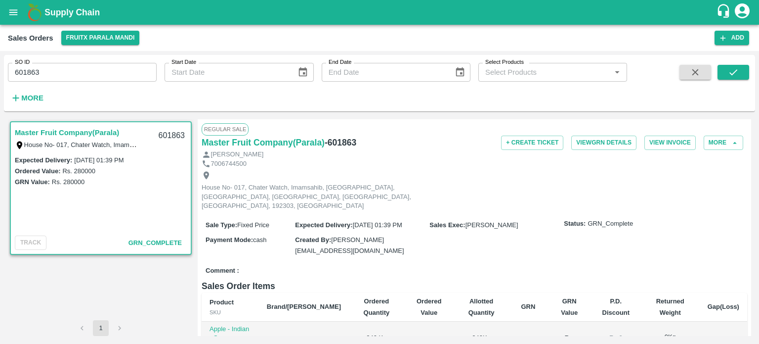
click at [99, 71] on input "601863" at bounding box center [82, 72] width 149 height 19
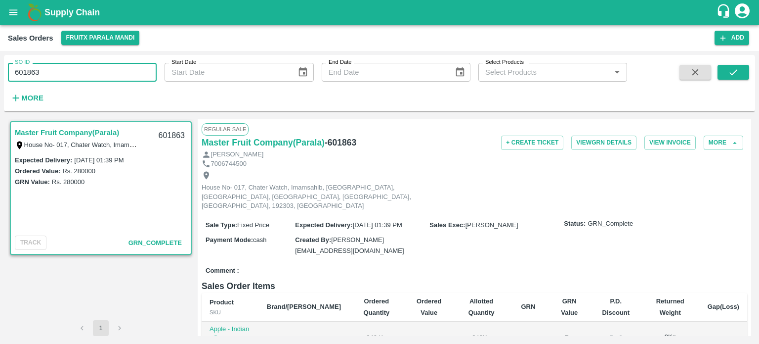
drag, startPoint x: 31, startPoint y: 66, endPoint x: 126, endPoint y: 58, distance: 94.7
click at [126, 58] on div "SO ID 601863 SO ID" at bounding box center [78, 68] width 157 height 27
click at [734, 71] on icon "submit" at bounding box center [733, 72] width 11 height 11
click at [93, 66] on input "601859" at bounding box center [82, 72] width 149 height 19
drag, startPoint x: 32, startPoint y: 66, endPoint x: 83, endPoint y: 66, distance: 50.9
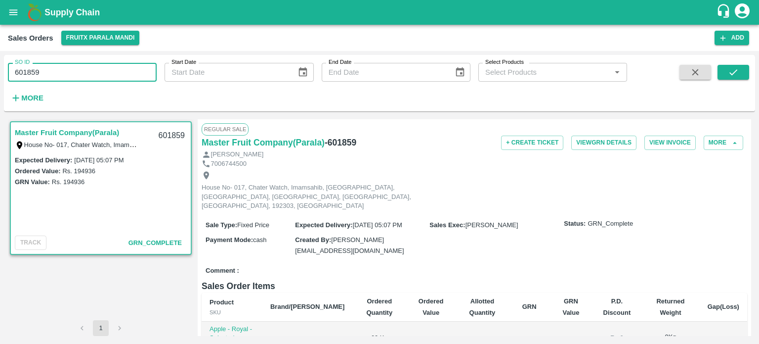
click at [83, 66] on input "601859" at bounding box center [82, 72] width 149 height 19
click at [728, 75] on icon "submit" at bounding box center [733, 72] width 11 height 11
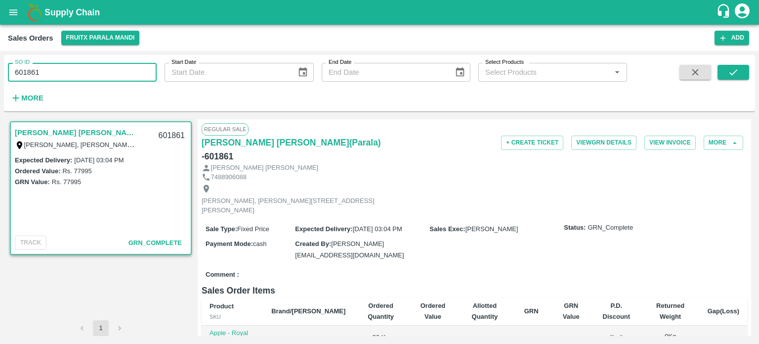
click at [74, 69] on input "601861" at bounding box center [82, 72] width 149 height 19
drag, startPoint x: 24, startPoint y: 70, endPoint x: 144, endPoint y: 67, distance: 120.6
click at [144, 69] on input "601861" at bounding box center [82, 72] width 149 height 19
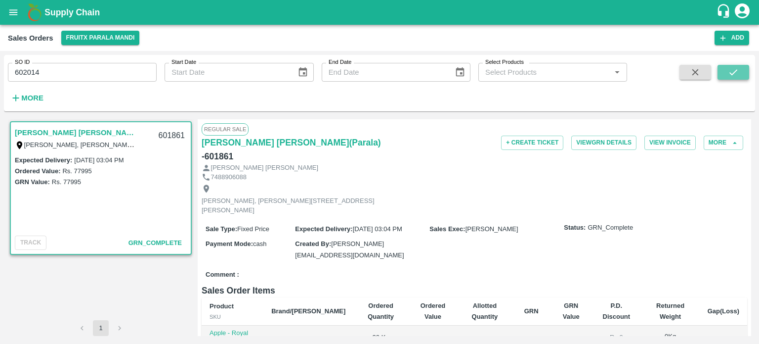
drag, startPoint x: 732, startPoint y: 74, endPoint x: 724, endPoint y: 79, distance: 9.1
click at [732, 74] on icon "submit" at bounding box center [734, 72] width 8 height 6
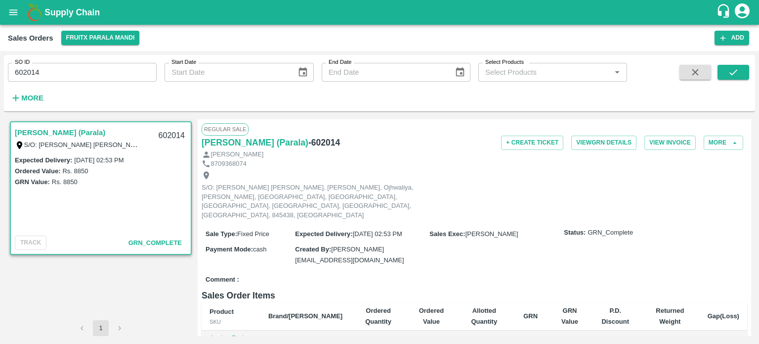
click at [83, 77] on input "602014" at bounding box center [82, 72] width 149 height 19
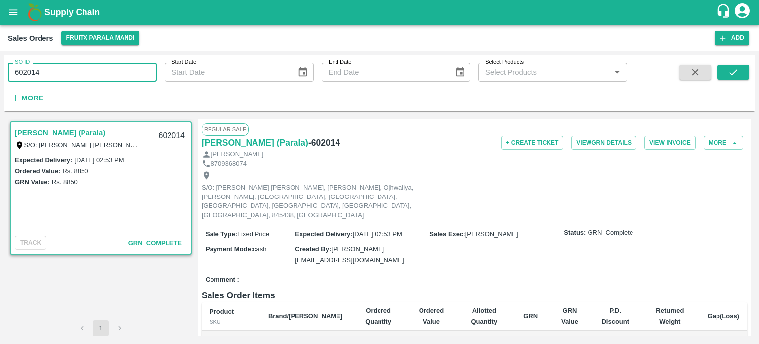
drag, startPoint x: 25, startPoint y: 69, endPoint x: 86, endPoint y: 67, distance: 60.4
click at [86, 67] on input "602014" at bounding box center [82, 72] width 149 height 19
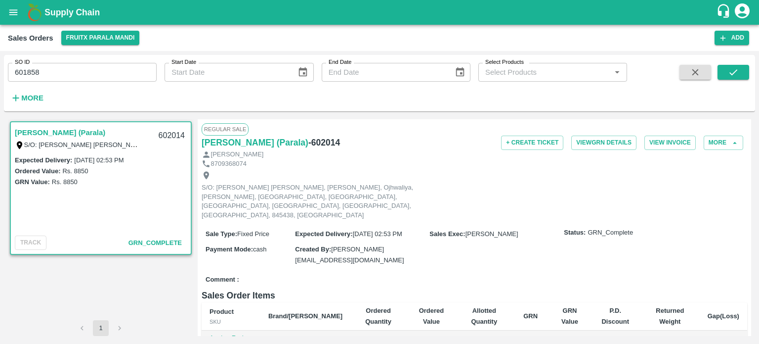
drag, startPoint x: 150, startPoint y: 30, endPoint x: 160, endPoint y: 27, distance: 10.2
click at [159, 28] on div "Sales Orders FruitX Parala Mandi Add" at bounding box center [379, 38] width 759 height 26
click at [126, 69] on input "601858" at bounding box center [82, 72] width 149 height 19
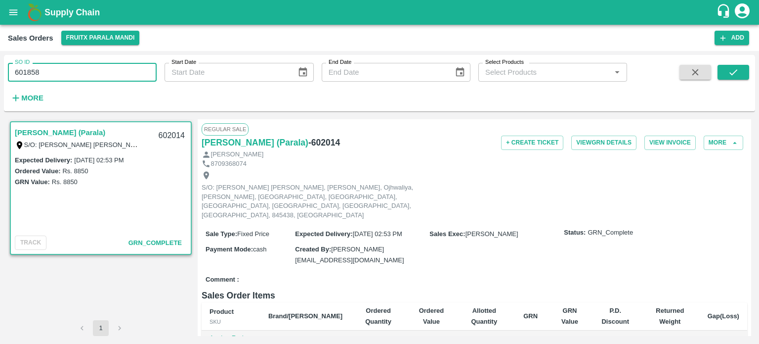
click at [126, 68] on input "601858" at bounding box center [82, 72] width 149 height 19
click at [722, 80] on span at bounding box center [734, 85] width 32 height 41
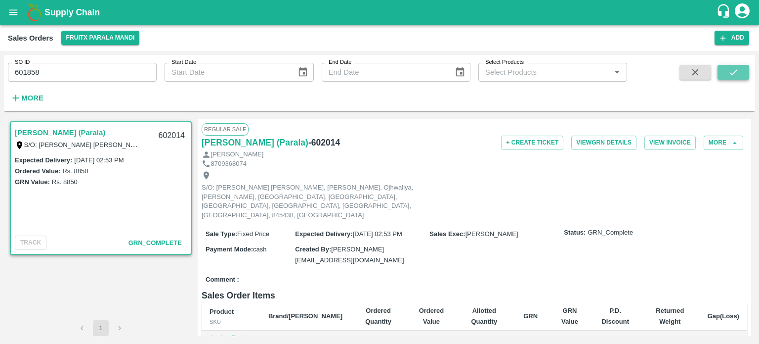
click at [727, 77] on button "submit" at bounding box center [734, 72] width 32 height 15
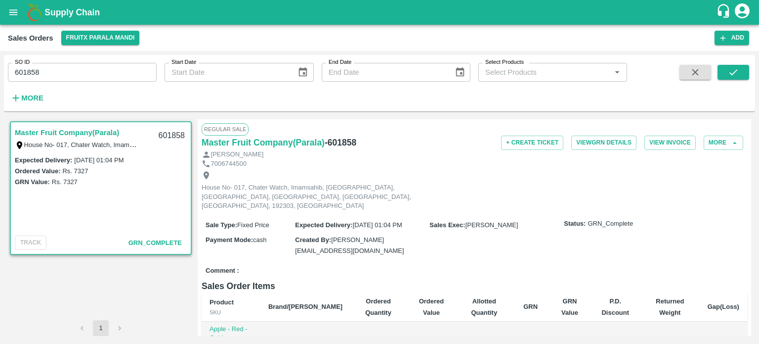
click at [71, 78] on input "601858" at bounding box center [82, 72] width 149 height 19
click at [737, 67] on icon "submit" at bounding box center [733, 72] width 11 height 11
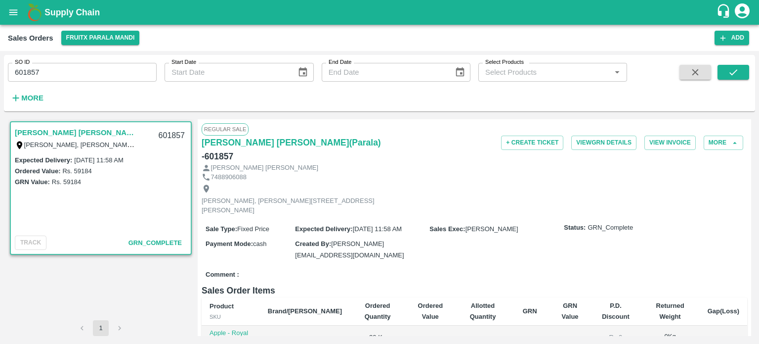
click at [90, 68] on input "601857" at bounding box center [82, 72] width 149 height 19
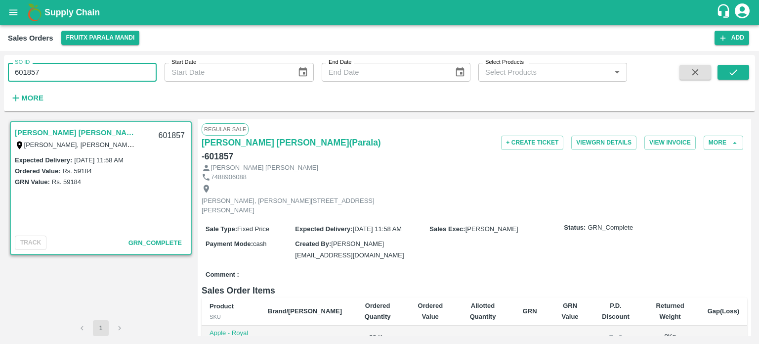
click at [80, 73] on input "601857" at bounding box center [82, 72] width 149 height 19
drag, startPoint x: 31, startPoint y: 67, endPoint x: 82, endPoint y: 63, distance: 51.6
click at [82, 63] on input "601857" at bounding box center [82, 72] width 149 height 19
type input "601872"
click at [738, 75] on icon "submit" at bounding box center [733, 72] width 11 height 11
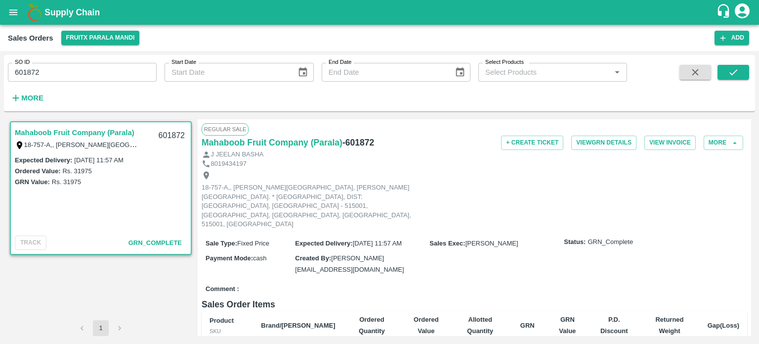
click at [63, 68] on input "601872" at bounding box center [82, 72] width 149 height 19
